Goal: Transaction & Acquisition: Purchase product/service

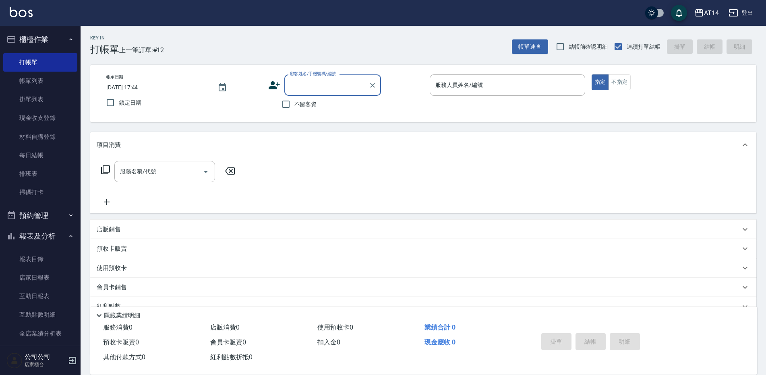
click at [37, 224] on button "預約管理" at bounding box center [40, 215] width 74 height 21
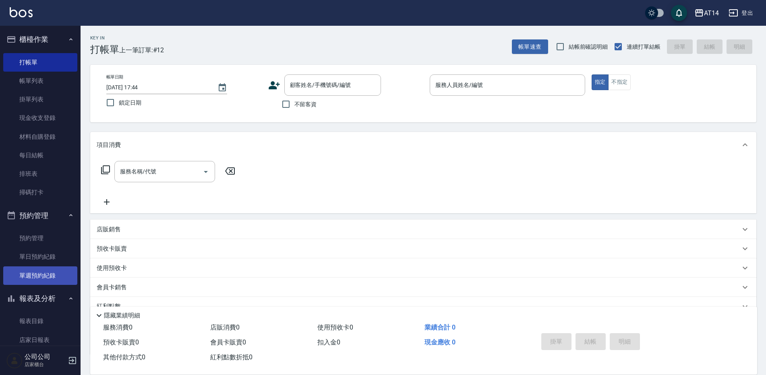
click at [44, 271] on link "單週預約紀錄" at bounding box center [40, 276] width 74 height 19
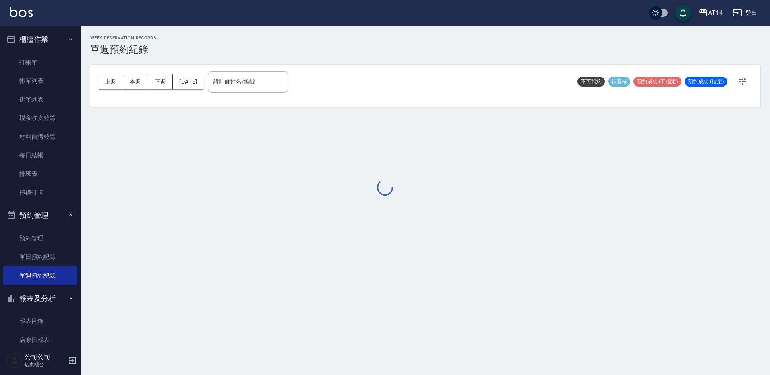
click at [255, 85] on div at bounding box center [385, 187] width 770 height 375
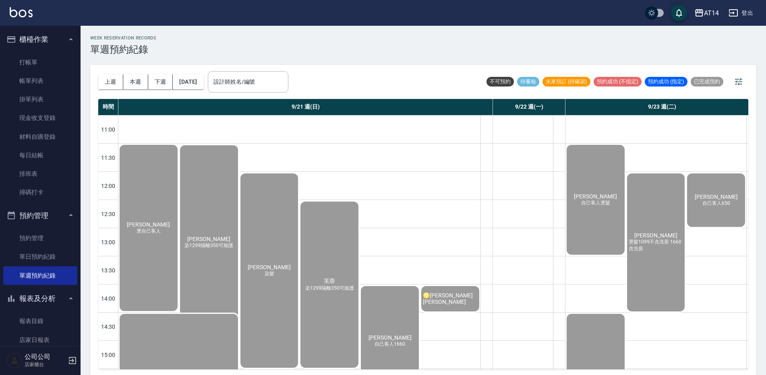
click at [255, 85] on input "設計師姓名/編號" at bounding box center [248, 82] width 73 height 14
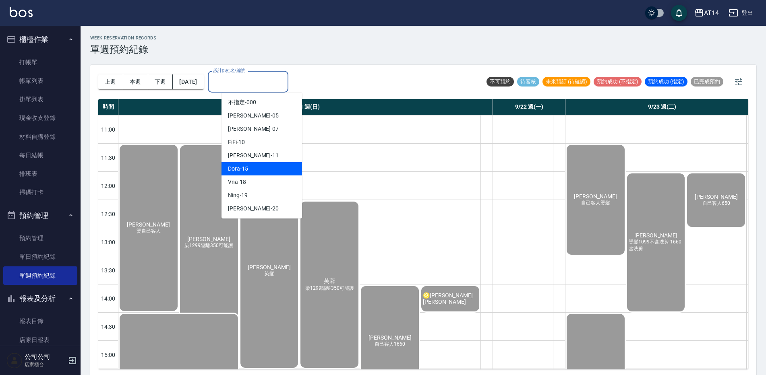
click at [255, 171] on div "Dora -15" at bounding box center [262, 168] width 81 height 13
type input "Dora-15"
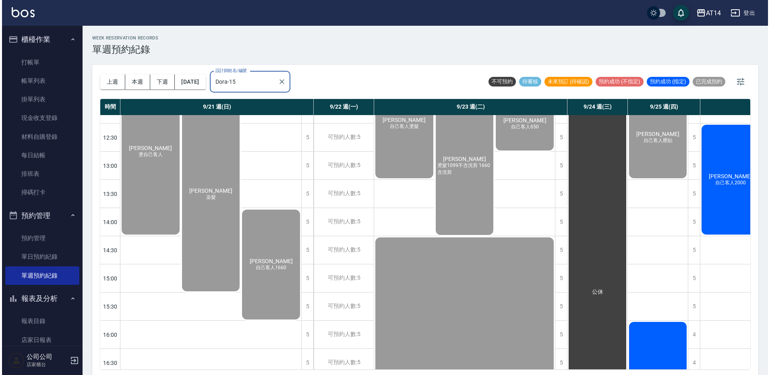
scroll to position [81, 0]
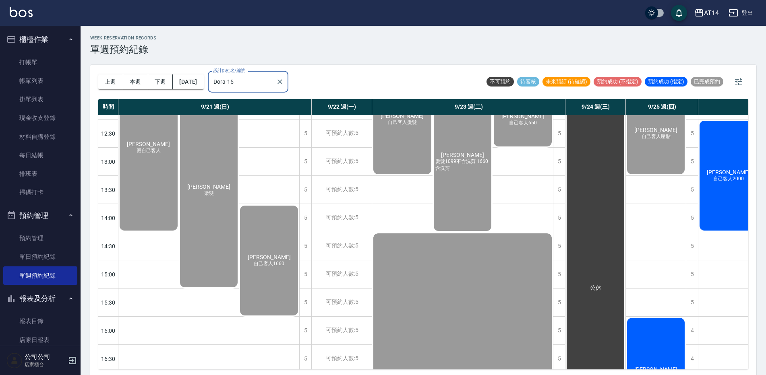
click at [669, 340] on div "林竣宇 自己客人" at bounding box center [656, 373] width 60 height 112
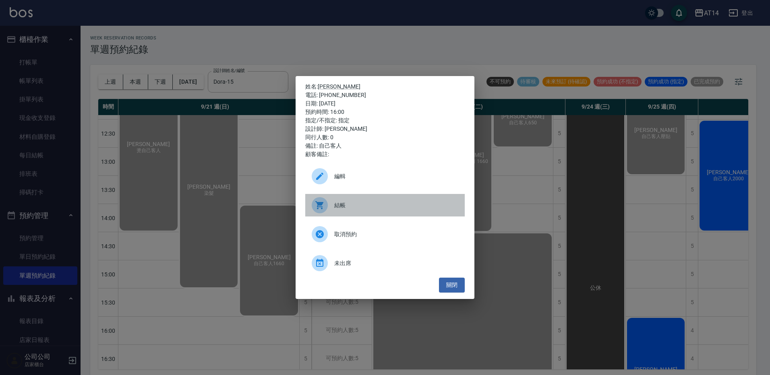
click at [394, 209] on span "結帳" at bounding box center [396, 205] width 124 height 8
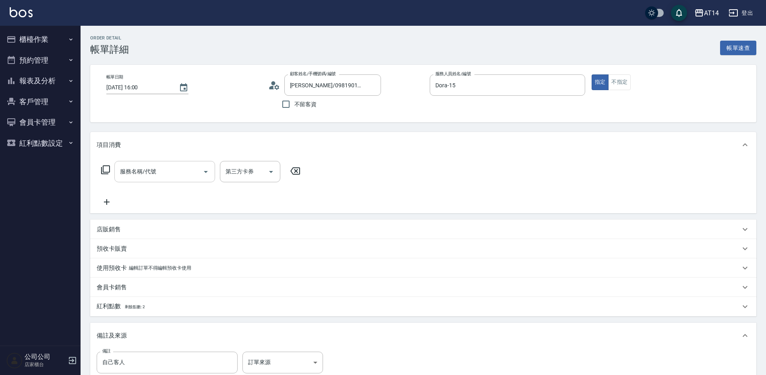
click at [156, 178] on input "服務名稱/代號" at bounding box center [158, 172] width 81 height 14
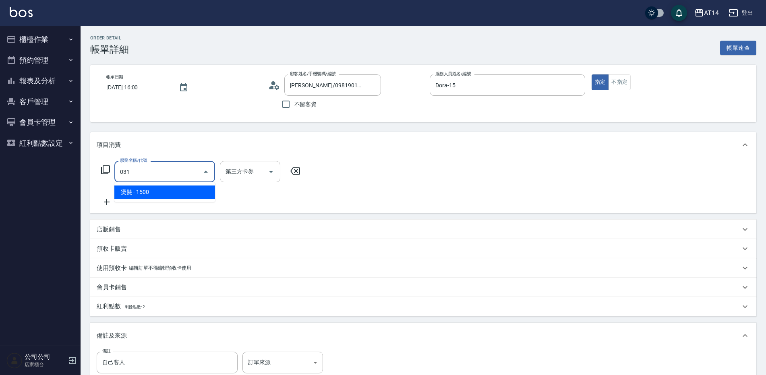
type input "燙髮(031)"
type input "3"
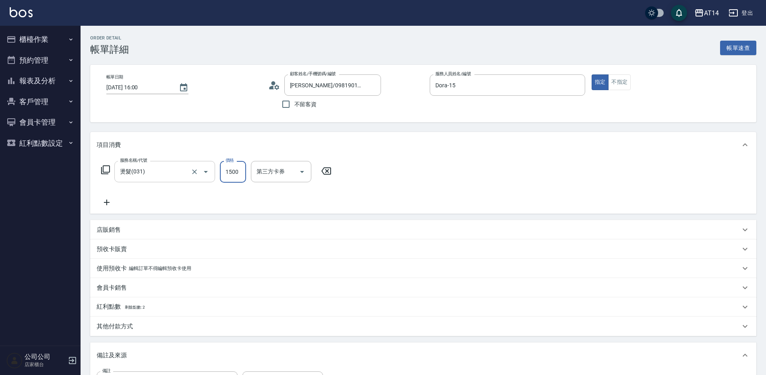
type input "1"
type input "0"
type input "1150"
type input "2"
type input "1150"
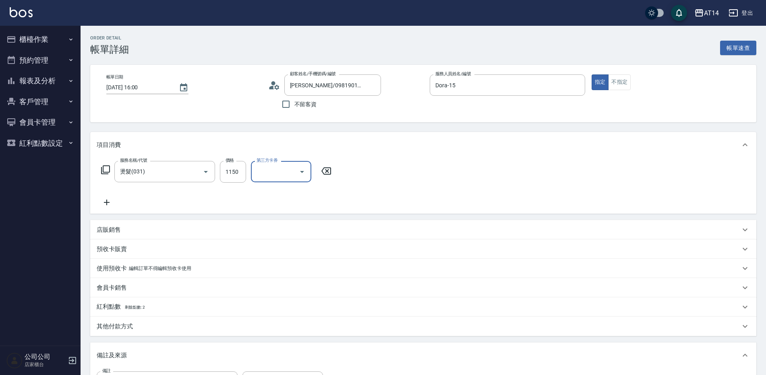
click at [138, 325] on div "其他付款方式" at bounding box center [419, 327] width 644 height 8
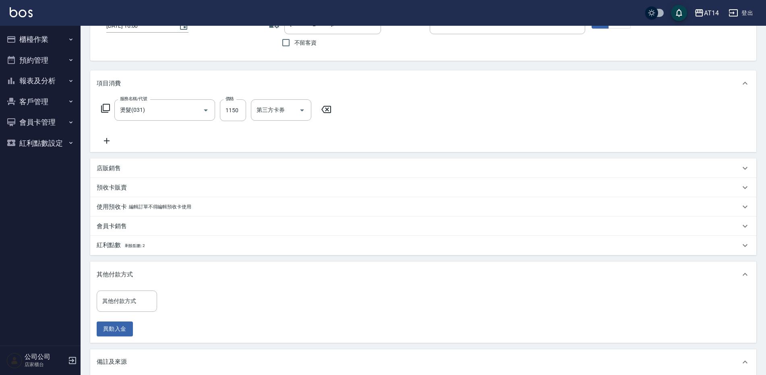
scroll to position [121, 0]
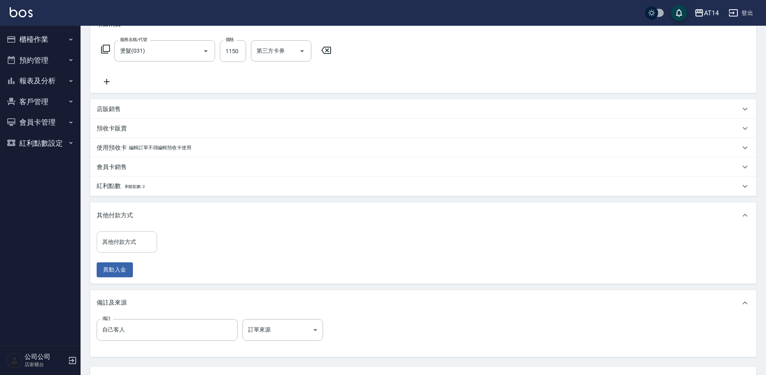
click at [136, 243] on input "其他付款方式" at bounding box center [126, 242] width 53 height 14
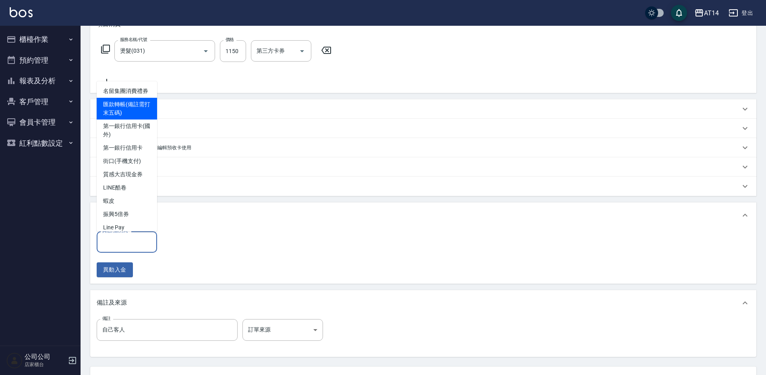
click at [139, 120] on span "匯款轉帳(備註需打末五碼)" at bounding box center [127, 109] width 60 height 22
type input "匯款轉帳(備註需打末五碼)"
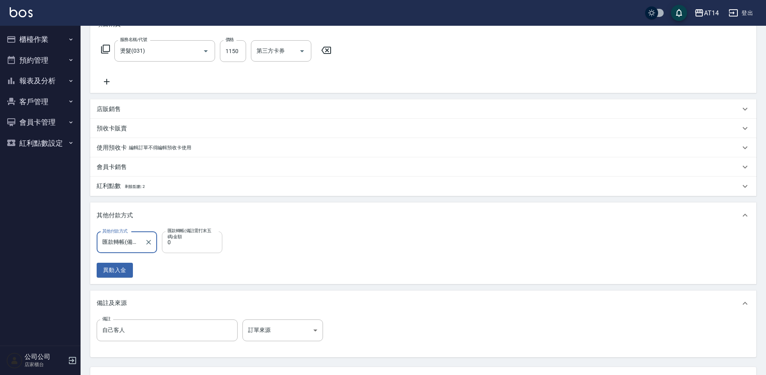
click at [189, 249] on input "0" at bounding box center [192, 243] width 60 height 22
type input "1150"
type input "0"
type input "1150"
paste input "1,150"
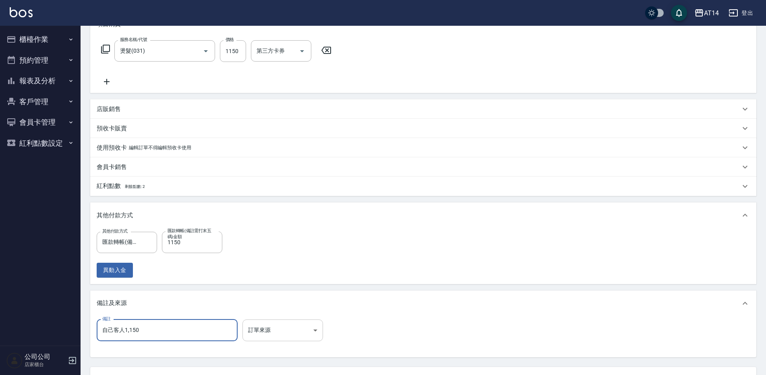
click at [265, 326] on body "AT14 登出 櫃檯作業 打帳單 帳單列表 掛單列表 現金收支登錄 材料自購登錄 每日結帳 排班表 掃碼打卡 預約管理 預約管理 單日預約紀錄 單週預約紀錄 …" at bounding box center [383, 160] width 766 height 562
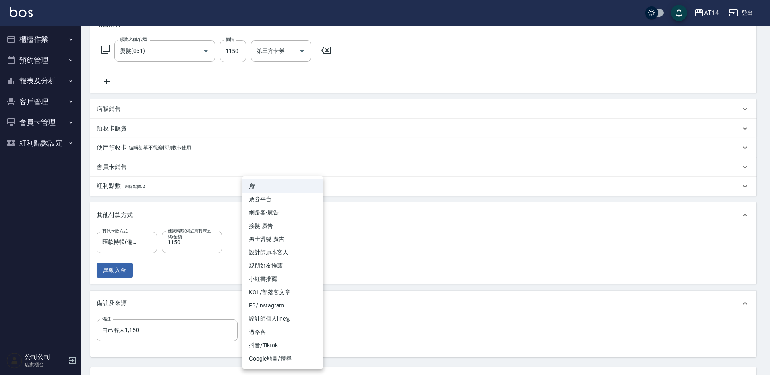
drag, startPoint x: 167, startPoint y: 335, endPoint x: 126, endPoint y: 336, distance: 41.1
click at [126, 336] on div at bounding box center [385, 187] width 770 height 375
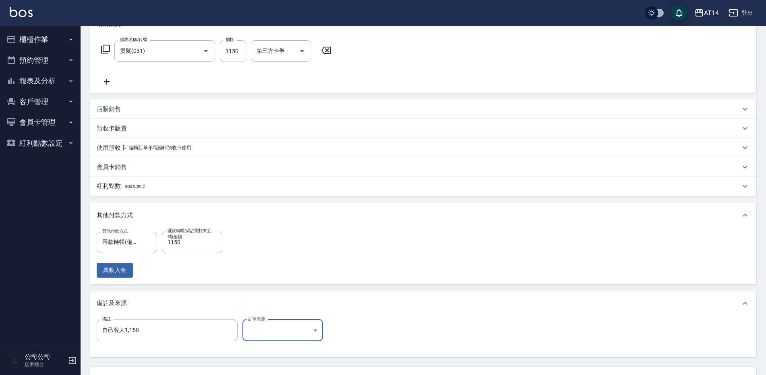
click at [161, 332] on div "無 票券平台 網路客-廣告 接髮-廣告 男士燙髮-廣告 設計師原本客人 親朋好友推薦 小紅書推薦 KOL/部落客文章 FB/Instagram 設計師個人li…" at bounding box center [383, 187] width 766 height 375
drag, startPoint x: 148, startPoint y: 333, endPoint x: 125, endPoint y: 334, distance: 22.6
click at [125, 334] on input "自己客人1,150" at bounding box center [167, 331] width 141 height 22
type input "自己客人"
click at [282, 335] on body "AT14 登出 櫃檯作業 打帳單 帳單列表 掛單列表 現金收支登錄 材料自購登錄 每日結帳 排班表 掃碼打卡 預約管理 預約管理 單日預約紀錄 單週預約紀錄 …" at bounding box center [383, 160] width 766 height 562
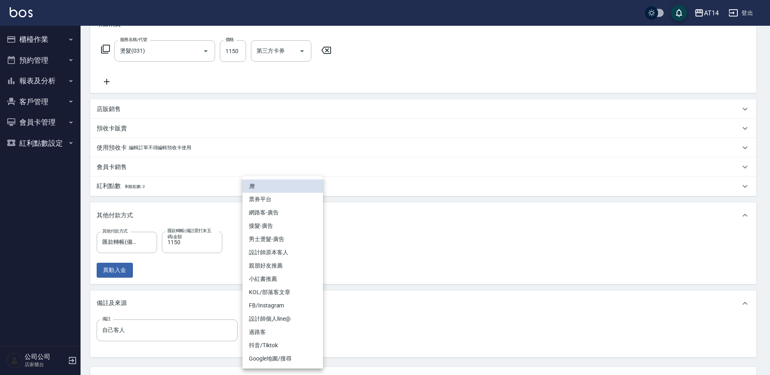
click at [285, 249] on li "設計師原本客人" at bounding box center [283, 252] width 81 height 13
type input "設計師原本客人"
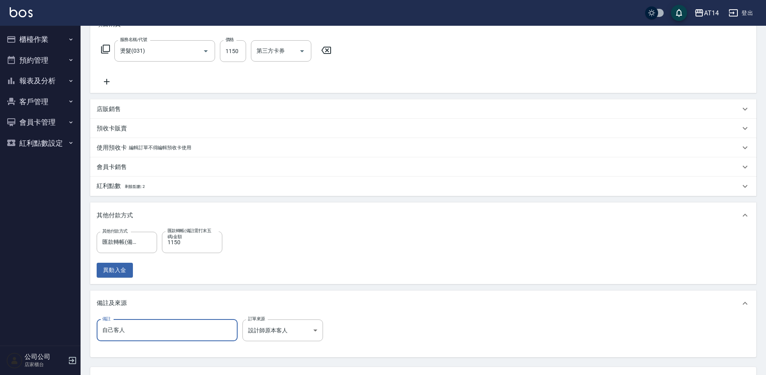
paste input "12958"
type input "自己客人12958"
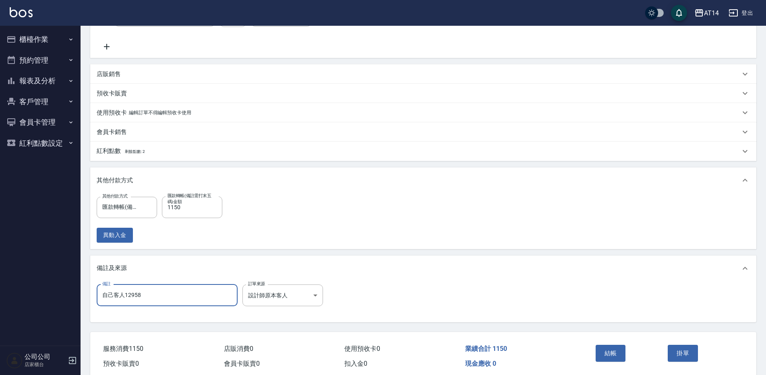
scroll to position [190, 0]
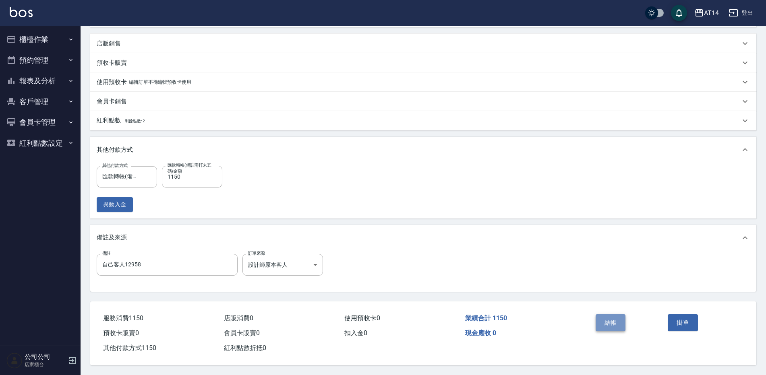
click at [604, 323] on button "結帳" at bounding box center [611, 323] width 30 height 17
